Goal: Use online tool/utility: Utilize a website feature to perform a specific function

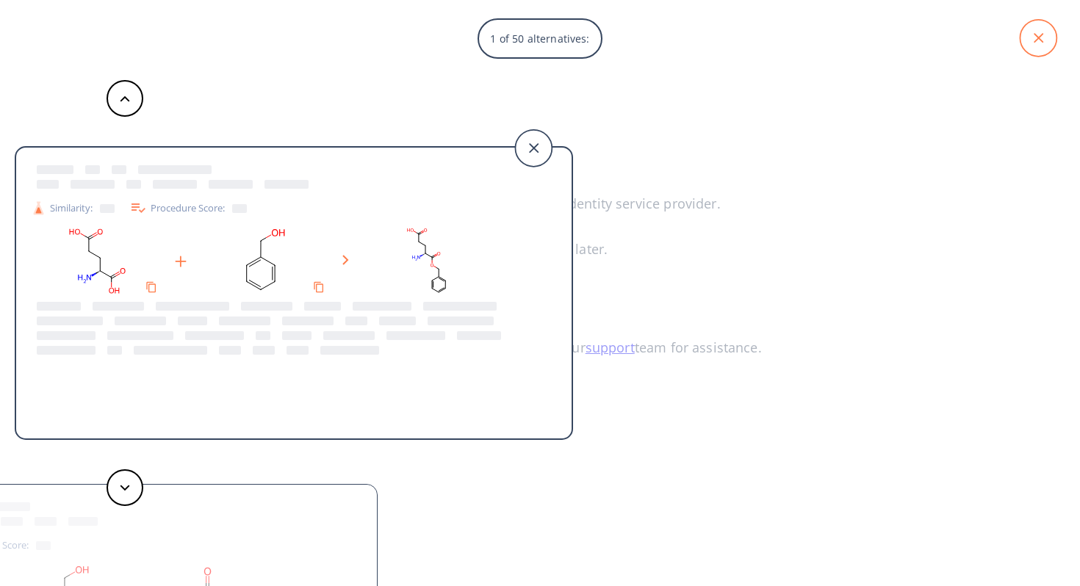
click at [1034, 50] on icon at bounding box center [1038, 38] width 37 height 37
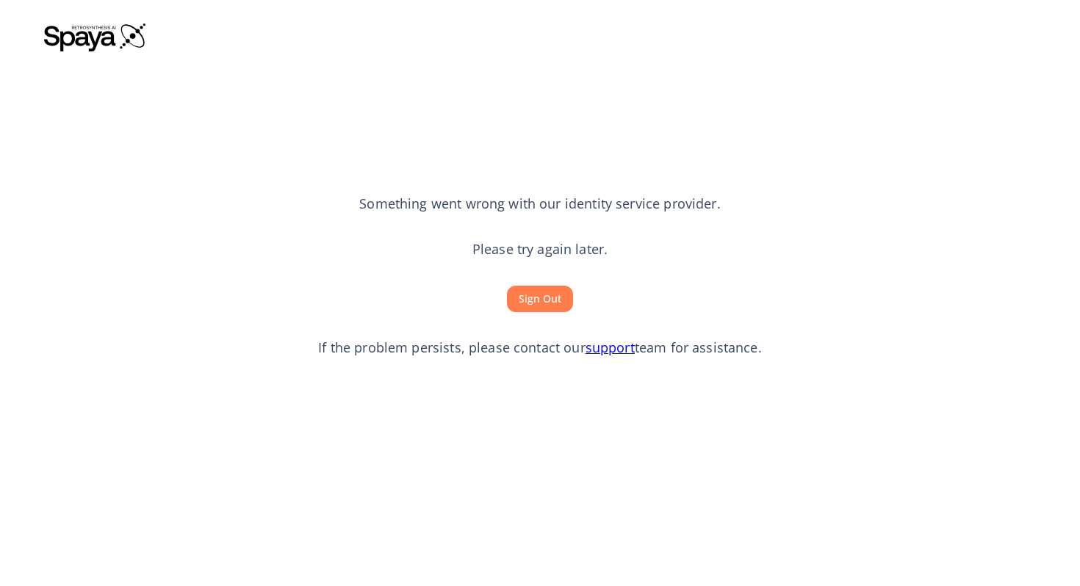
click at [532, 303] on button "Sign Out" at bounding box center [540, 299] width 66 height 27
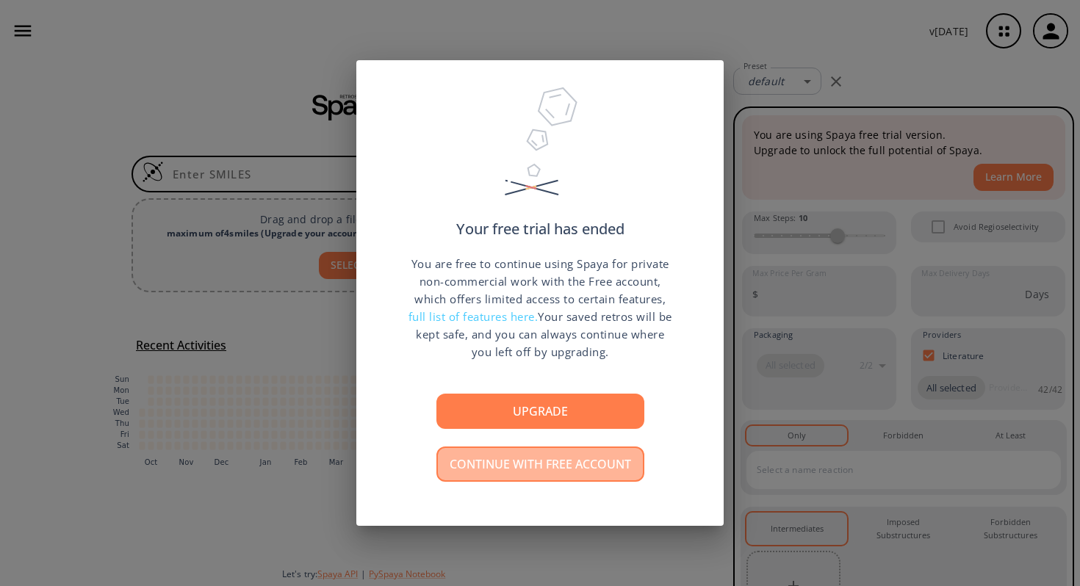
click at [544, 476] on button "Continue with free account" at bounding box center [540, 464] width 208 height 35
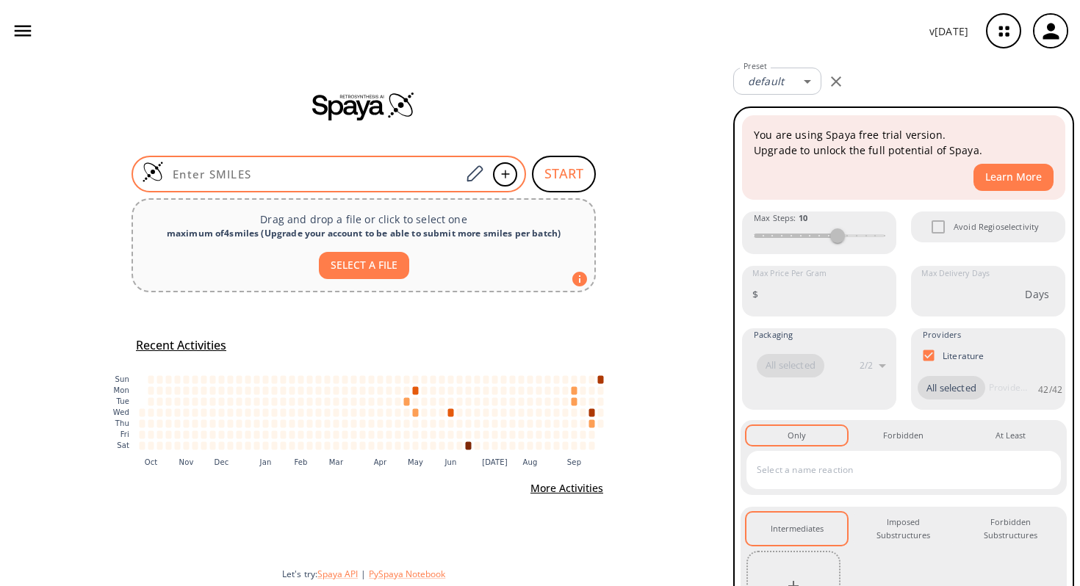
click at [402, 179] on input at bounding box center [312, 174] width 297 height 15
paste input "O=S(C(C=C1)=CC(F)=C1OCCCC(NCCOCCOCCN=[N+]=[N-])=O)(Cl)=O"
type input "O=S(C(C=C1)=CC(F)=C1OCCCC(NCCOCCOCCN=[N+]=[N-])=O)(Cl)=O"
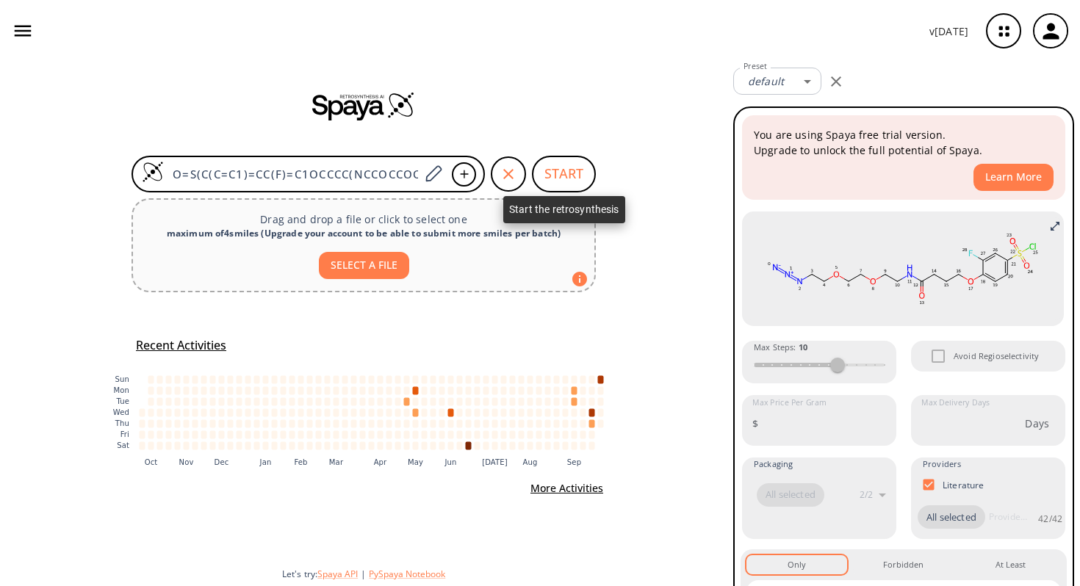
click at [561, 181] on button "START" at bounding box center [564, 174] width 64 height 37
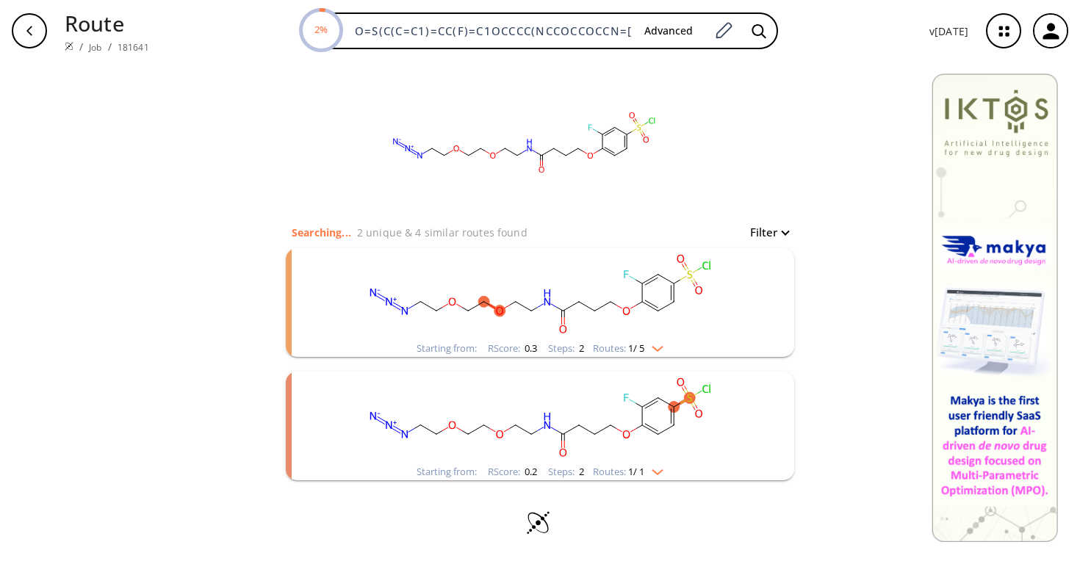
click at [663, 469] on img "clusters" at bounding box center [653, 470] width 19 height 12
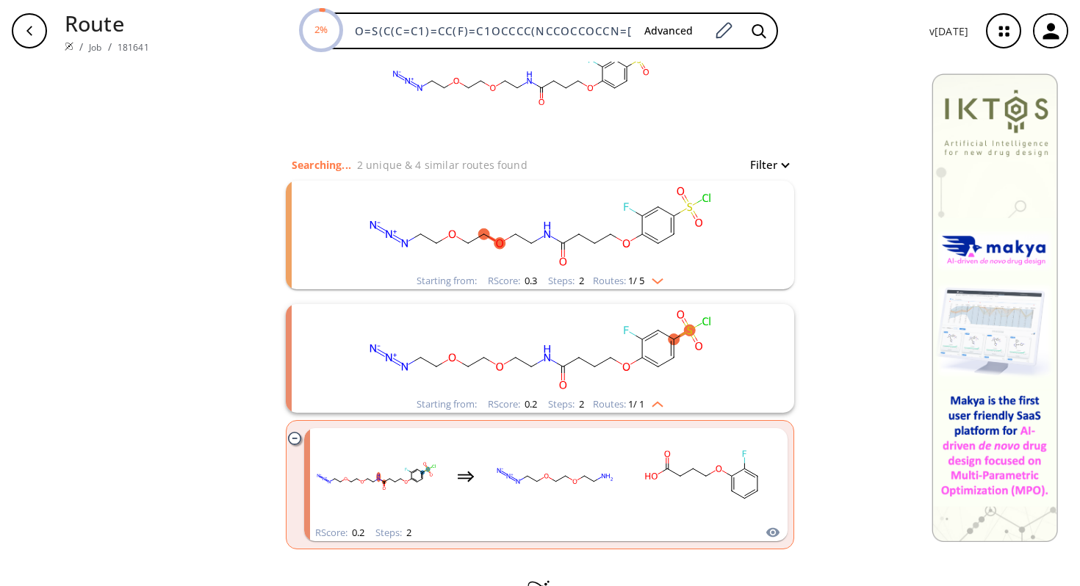
scroll to position [112, 0]
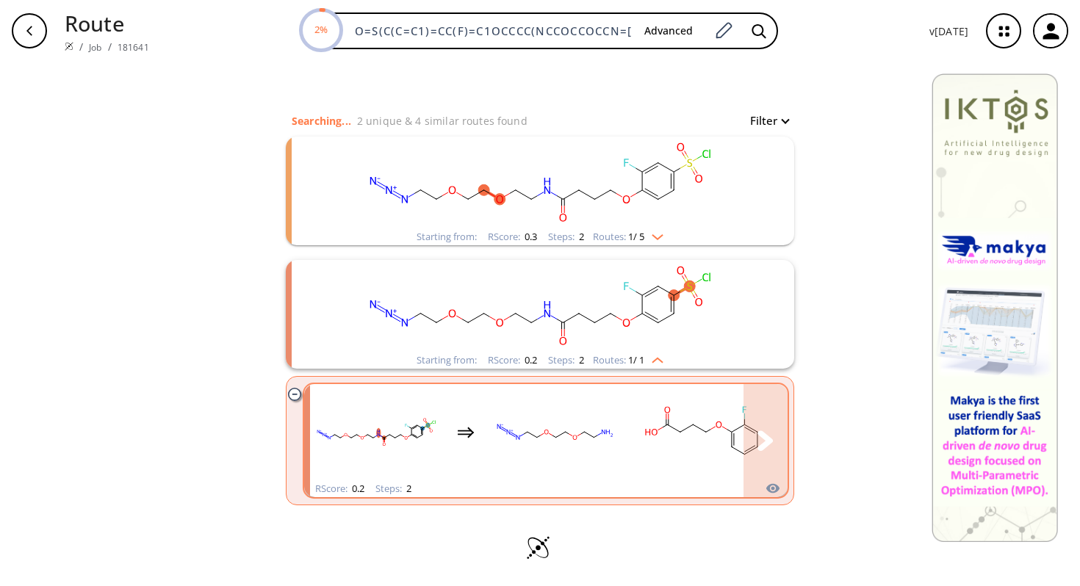
click at [630, 446] on div "clusters" at bounding box center [612, 432] width 605 height 96
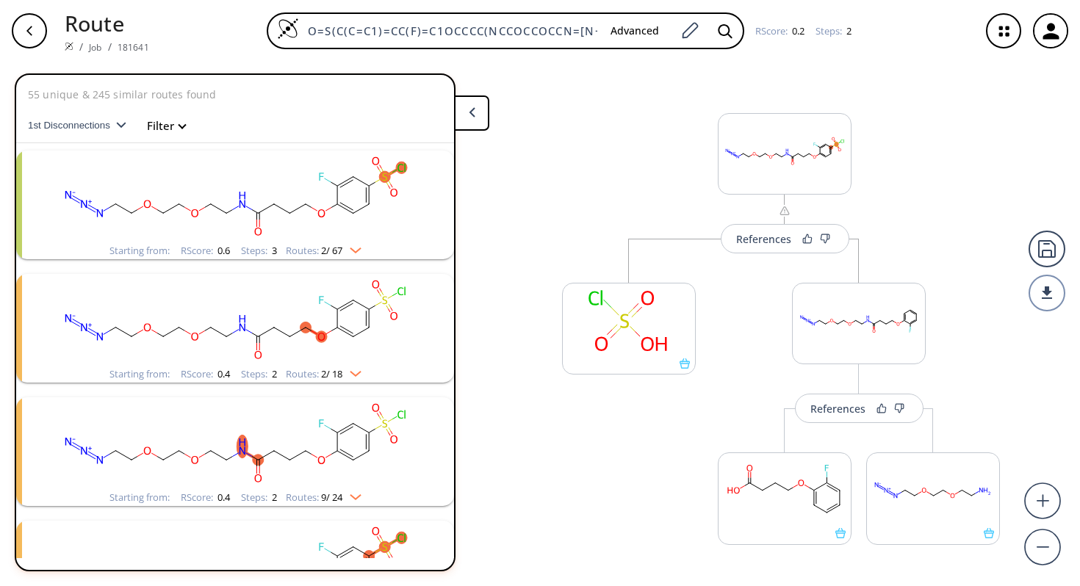
click at [386, 174] on ellipse "clusters" at bounding box center [384, 176] width 11 height 11
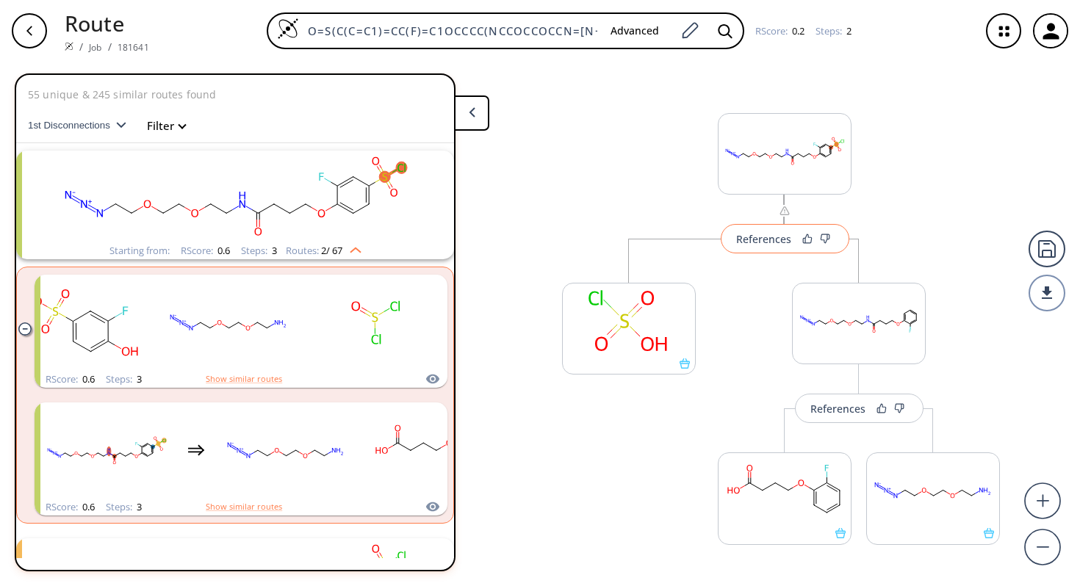
click at [752, 238] on div "References" at bounding box center [763, 239] width 55 height 10
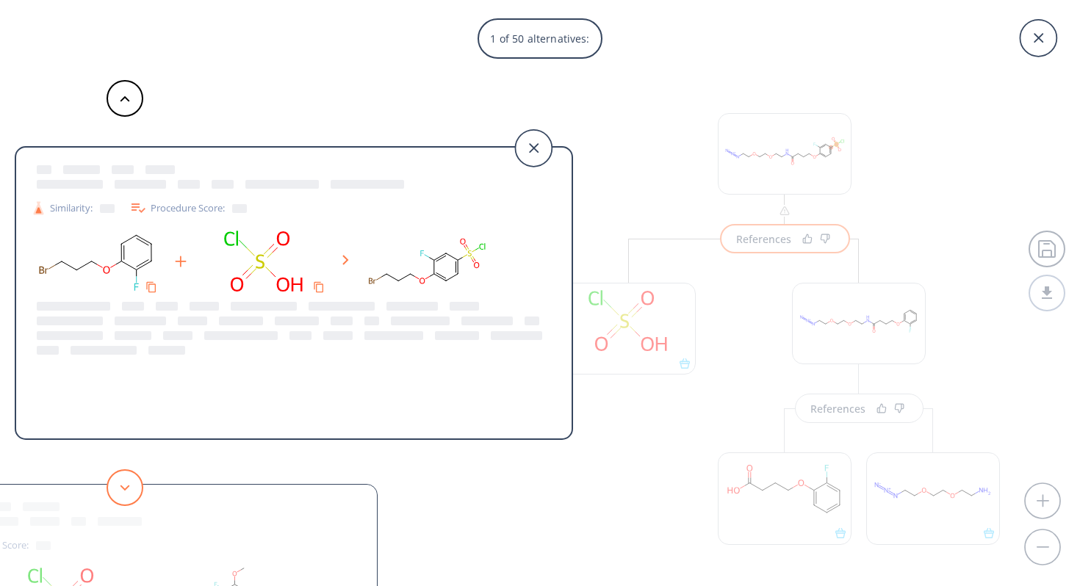
click at [125, 491] on button at bounding box center [125, 487] width 37 height 37
click at [123, 486] on icon at bounding box center [125, 488] width 10 height 7
click at [124, 487] on icon at bounding box center [125, 488] width 10 height 7
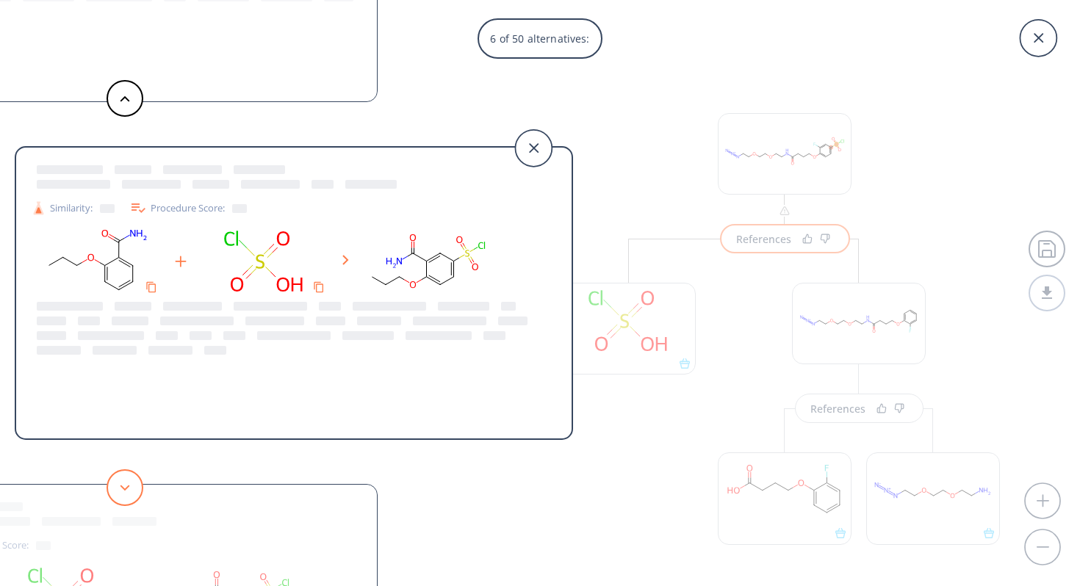
click at [124, 487] on icon at bounding box center [125, 488] width 10 height 7
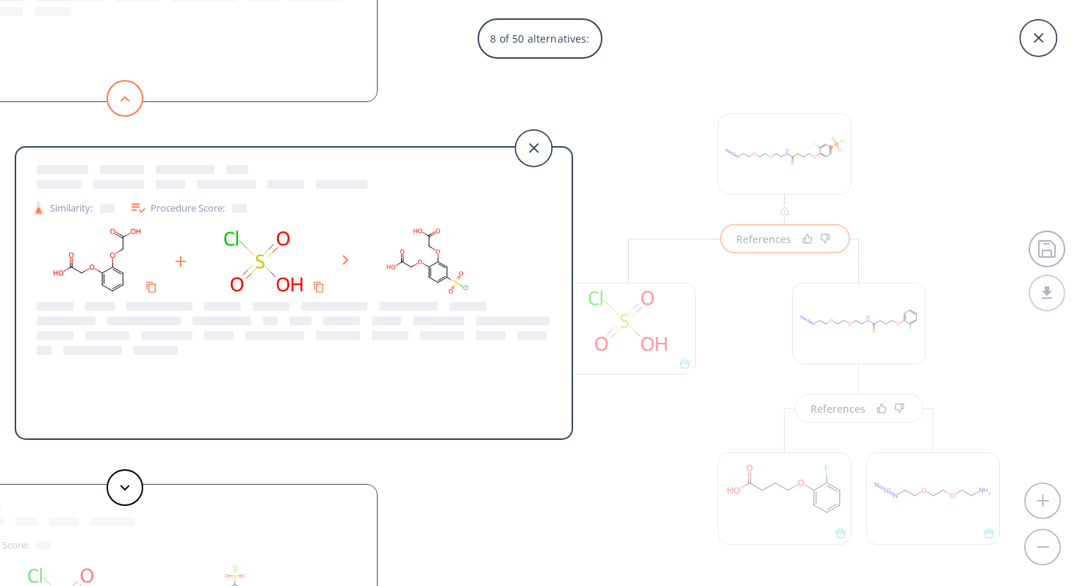
click at [114, 85] on button at bounding box center [125, 98] width 37 height 37
click at [118, 89] on button at bounding box center [125, 98] width 37 height 37
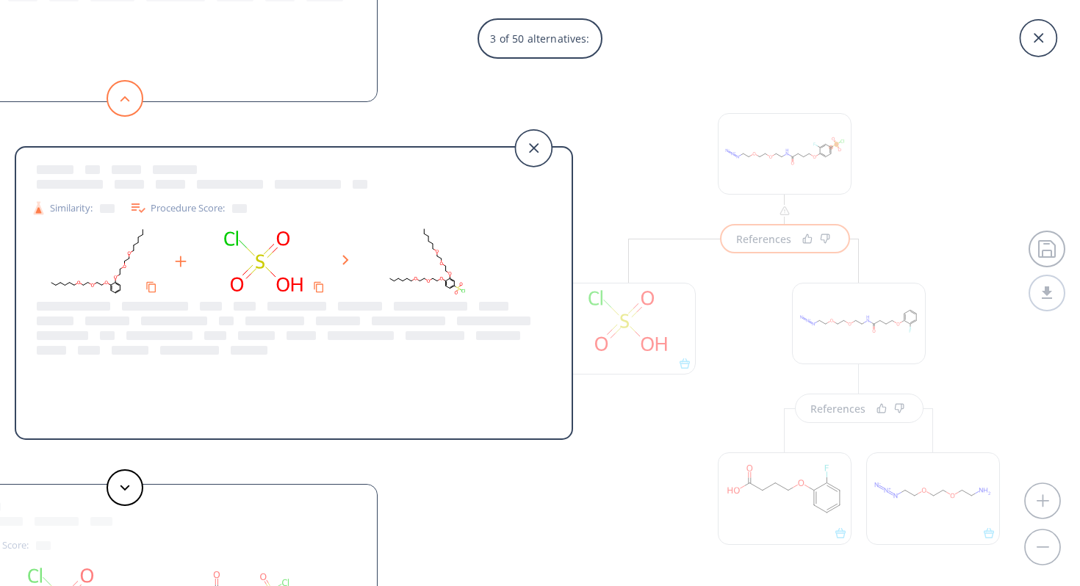
click at [118, 89] on button at bounding box center [125, 98] width 37 height 37
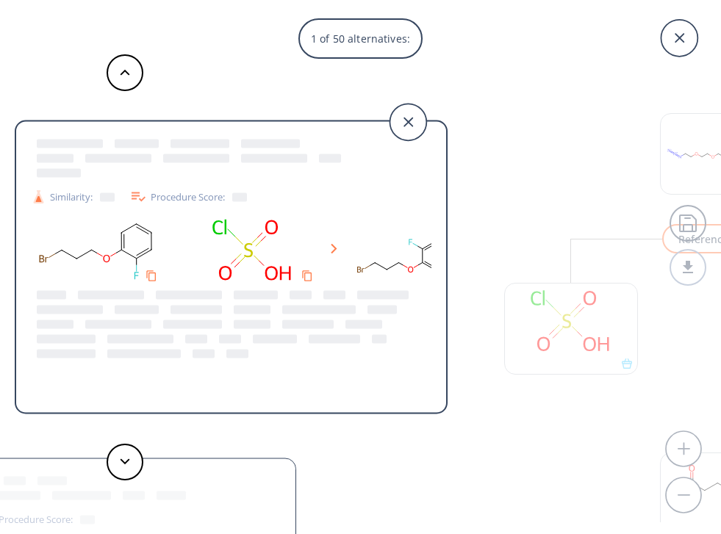
click at [152, 275] on icon "Copy to clipboard" at bounding box center [151, 276] width 12 height 12
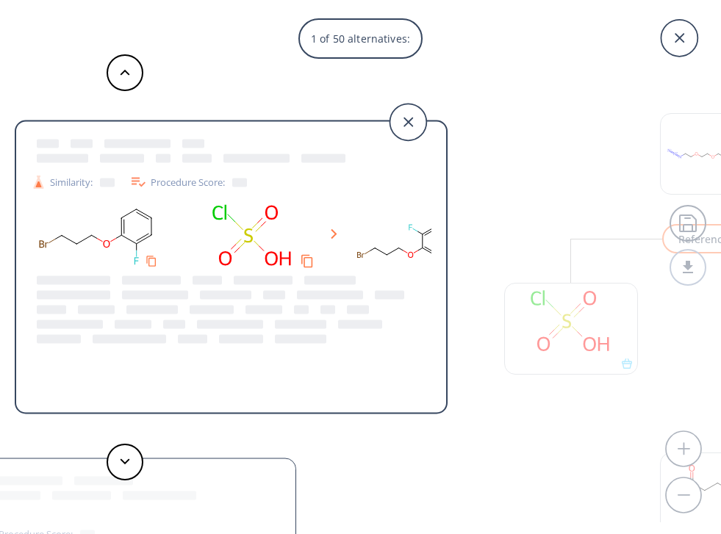
click at [309, 259] on icon "Copy to clipboard" at bounding box center [307, 261] width 14 height 14
